Goal: Check status: Check status

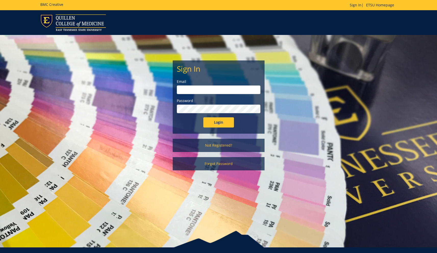
type input "[EMAIL_ADDRESS][DOMAIN_NAME]"
click at [216, 118] on input "Login" at bounding box center [218, 122] width 31 height 10
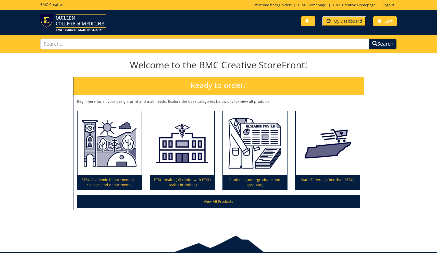
click at [347, 23] on span "My Dashboard" at bounding box center [348, 21] width 28 height 6
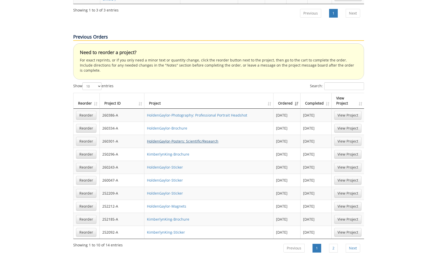
scroll to position [318, 0]
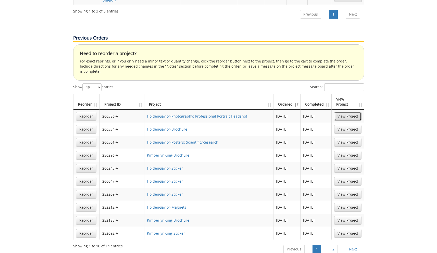
click at [347, 112] on link "View Project" at bounding box center [347, 116] width 27 height 9
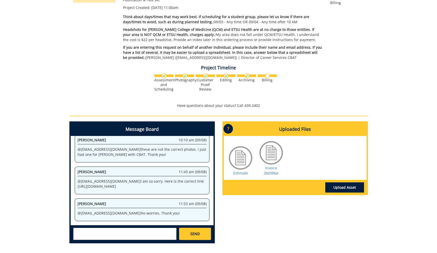
scroll to position [148, 0]
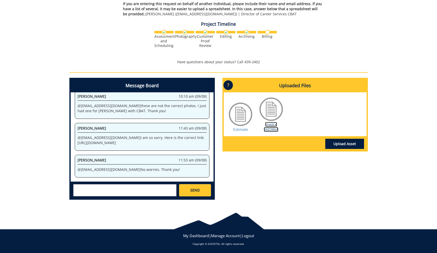
click at [267, 130] on link "Invoice 260386A" at bounding box center [271, 127] width 15 height 10
click at [129, 145] on div "Jeremiah Gouge 11:43 am (09/08) @ gaylorh@etsu.edu I am so sorry. Here is the c…" at bounding box center [142, 137] width 135 height 28
click at [119, 137] on p "@ gaylorh@etsu.edu I am so sorry. Here is the correct link: https://etsu365-my.…" at bounding box center [142, 140] width 129 height 10
drag, startPoint x: 119, startPoint y: 137, endPoint x: 174, endPoint y: 127, distance: 56.5
click at [174, 135] on p "@ gaylorh@etsu.edu I am so sorry. Here is the correct link: https://etsu365-my.…" at bounding box center [142, 140] width 129 height 10
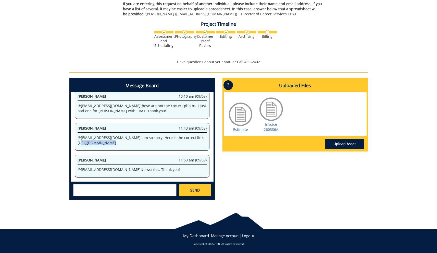
copy div "https://etsu365-my.sharepoint.com/:f:/g/personal/gougeja_etsu_edu/EjVXllSVEC5Ev…"
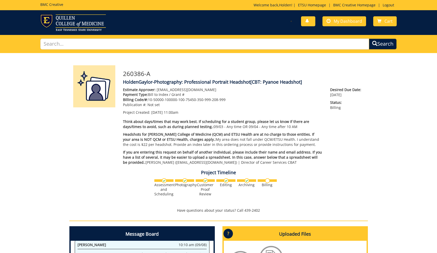
scroll to position [1, 0]
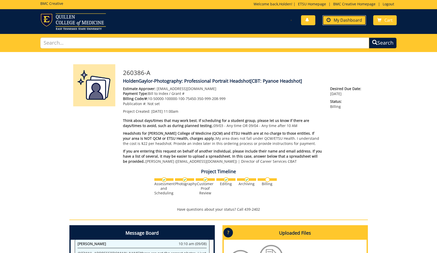
click at [336, 21] on span "My Dashboard" at bounding box center [348, 20] width 28 height 6
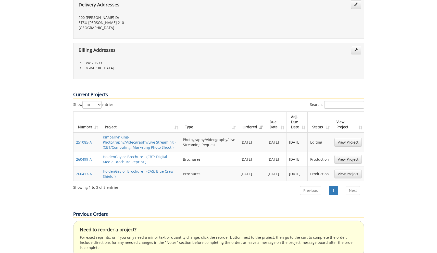
scroll to position [142, 0]
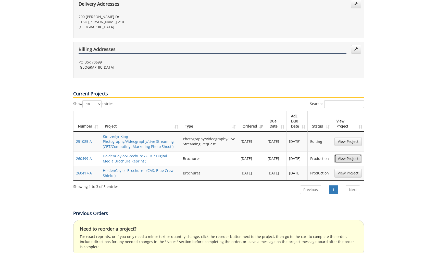
click at [336, 154] on link "View Project" at bounding box center [347, 158] width 27 height 9
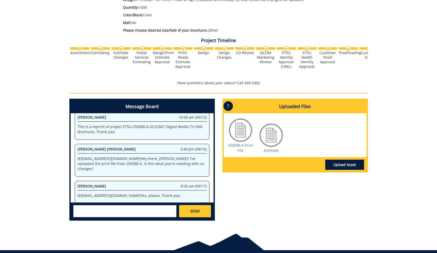
scroll to position [123, 0]
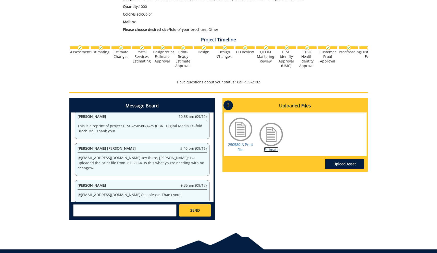
click at [272, 149] on link "Estimate" at bounding box center [271, 149] width 15 height 5
click at [238, 148] on link "250580-A Print File" at bounding box center [240, 147] width 25 height 10
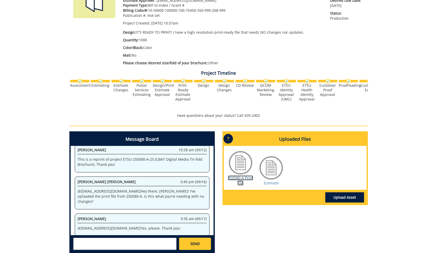
scroll to position [0, 0]
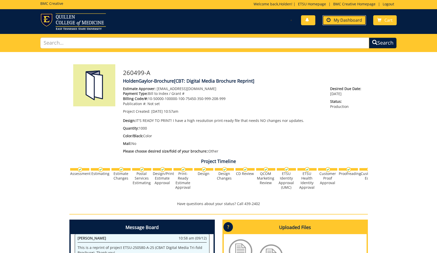
click at [343, 22] on span "My Dashboard" at bounding box center [348, 20] width 28 height 6
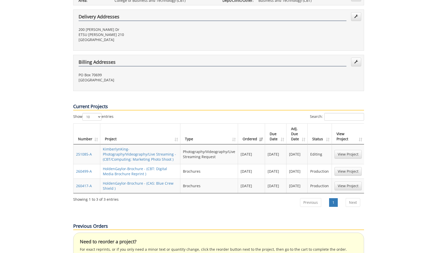
scroll to position [260, 0]
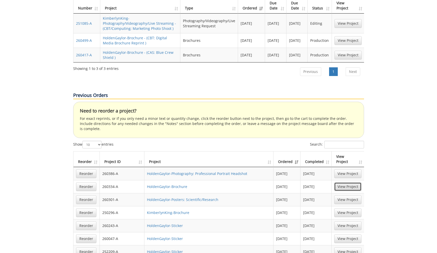
click at [346, 182] on link "View Project" at bounding box center [347, 186] width 27 height 9
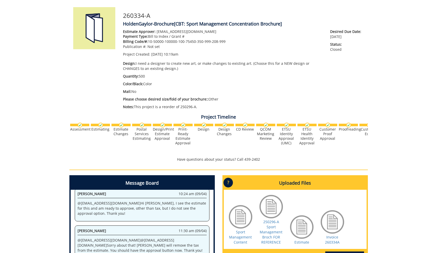
scroll to position [150, 0]
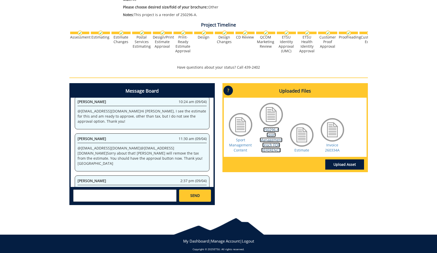
click at [272, 135] on link "250296-A Sport Management Broch FOR REFERENCE" at bounding box center [271, 139] width 23 height 25
click at [331, 148] on link "Invoice 260334A" at bounding box center [332, 148] width 15 height 10
